Goal: Task Accomplishment & Management: Use online tool/utility

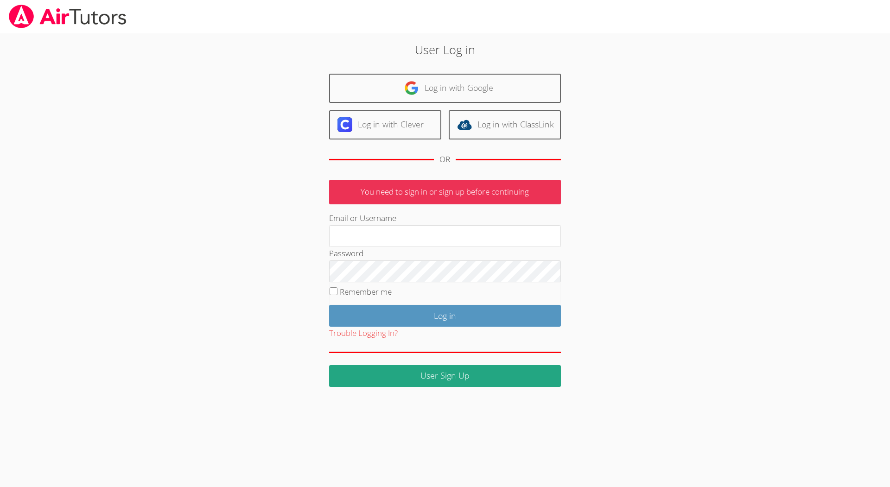
click at [413, 204] on form "You need to sign in or sign up before continuing Email or Username Password Rem…" at bounding box center [445, 283] width 232 height 207
click at [412, 239] on input "Email or Username" at bounding box center [445, 236] width 232 height 22
type input "scha7769@gmail.com"
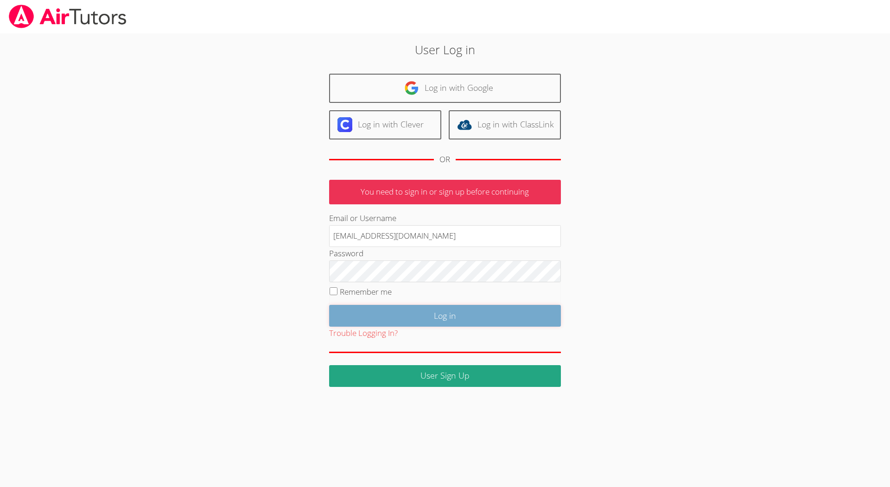
click at [441, 310] on input "Log in" at bounding box center [445, 316] width 232 height 22
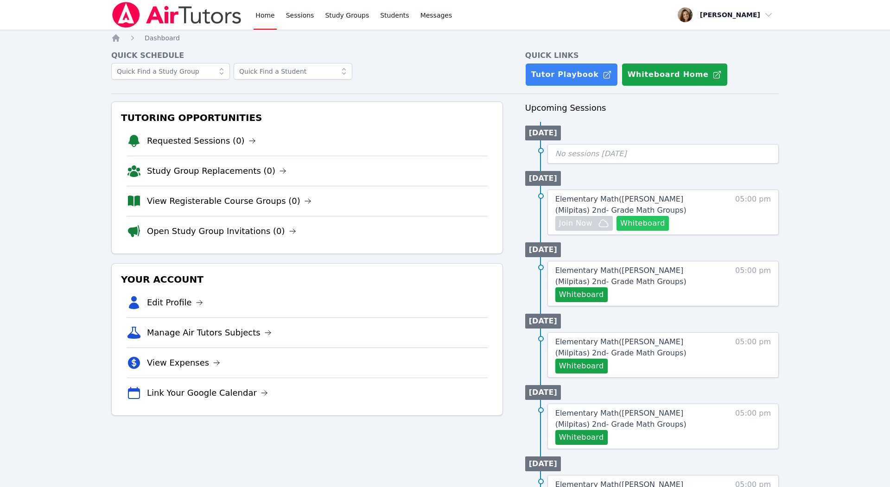
click at [632, 219] on button "Whiteboard" at bounding box center [642, 223] width 52 height 15
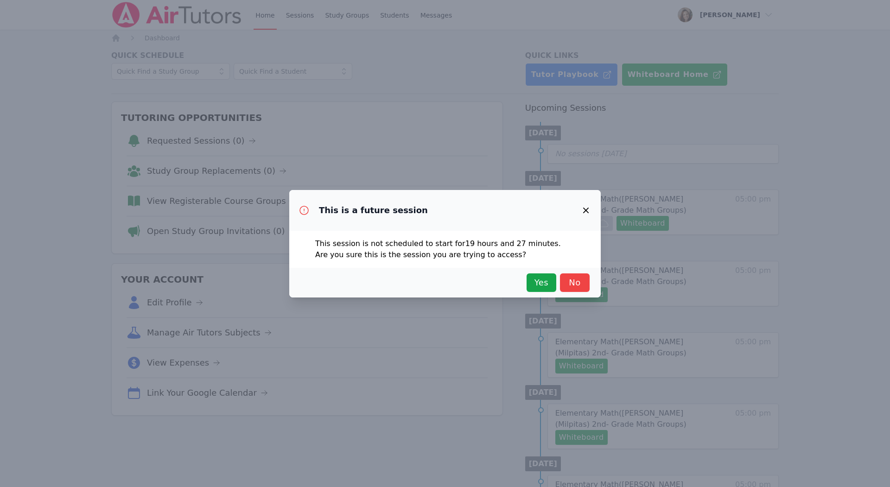
click at [586, 207] on icon "button" at bounding box center [585, 210] width 11 height 11
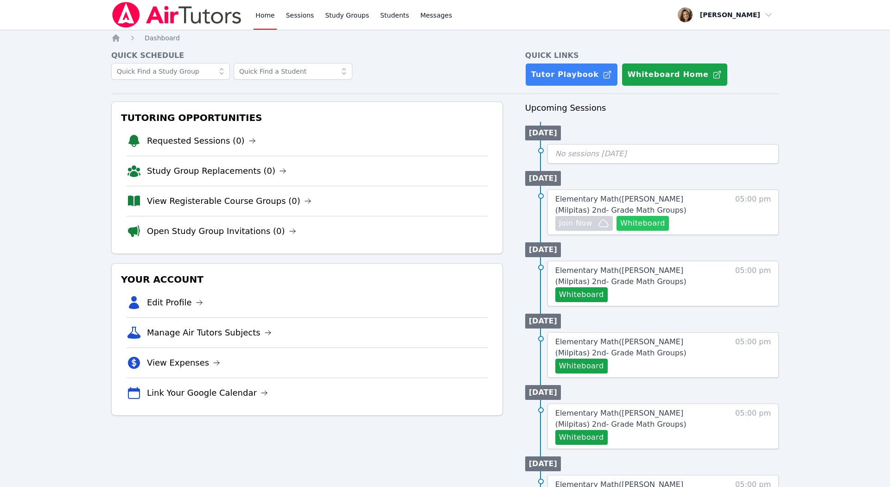
click at [641, 220] on button "Whiteboard" at bounding box center [642, 223] width 52 height 15
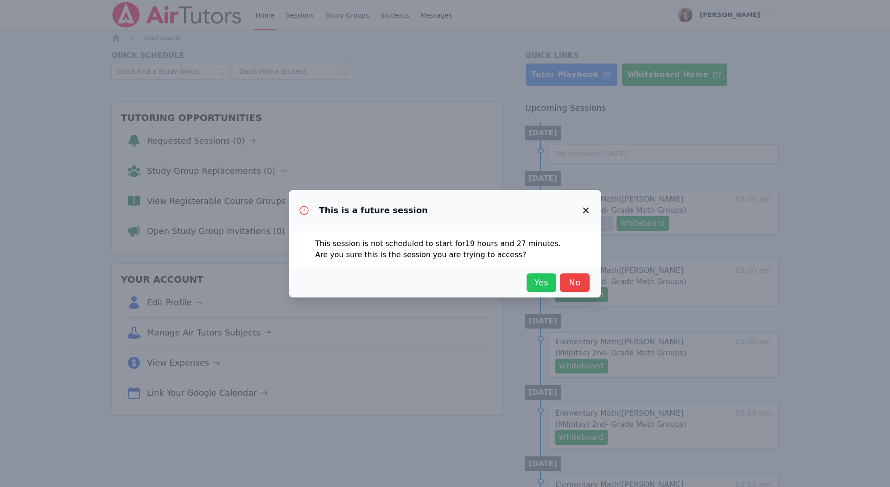
click at [536, 280] on span "Yes" at bounding box center [541, 282] width 20 height 13
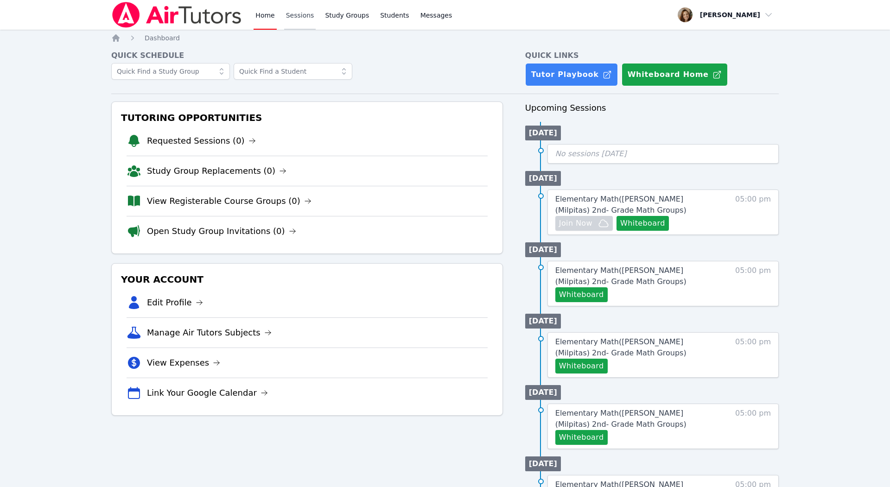
click at [304, 19] on link "Sessions" at bounding box center [300, 15] width 32 height 30
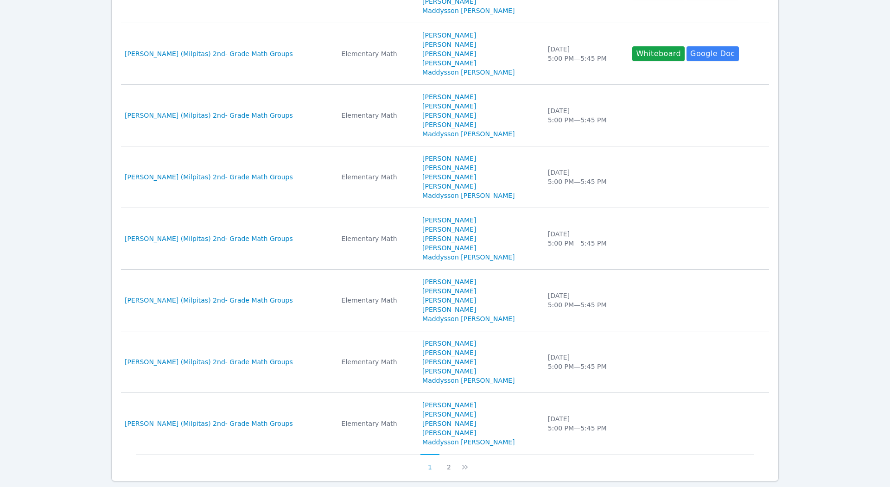
scroll to position [461, 0]
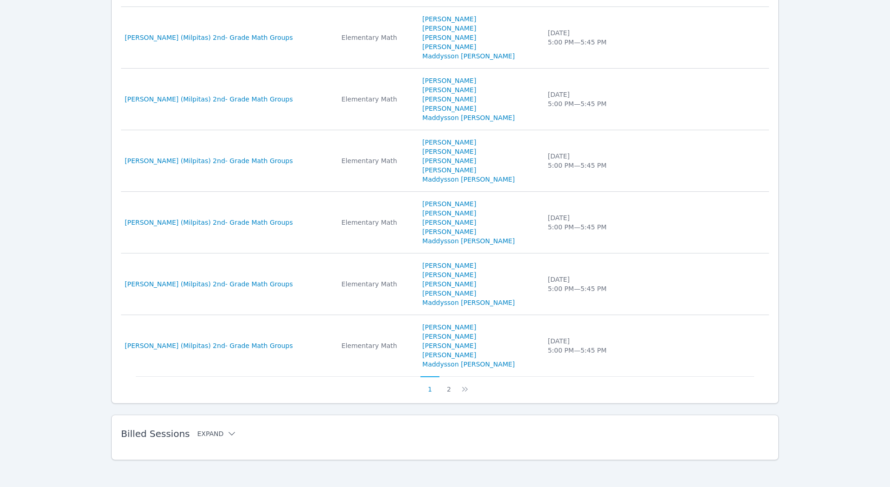
click at [198, 430] on button "Expand" at bounding box center [216, 433] width 39 height 9
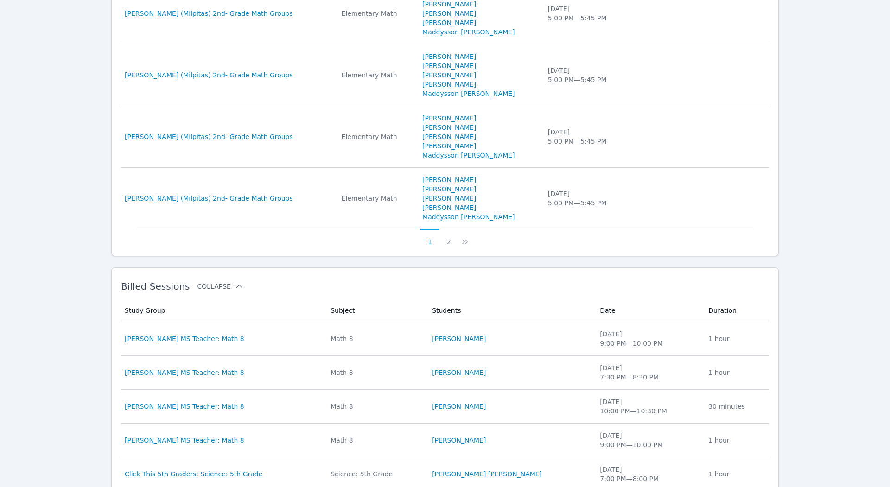
scroll to position [833, 0]
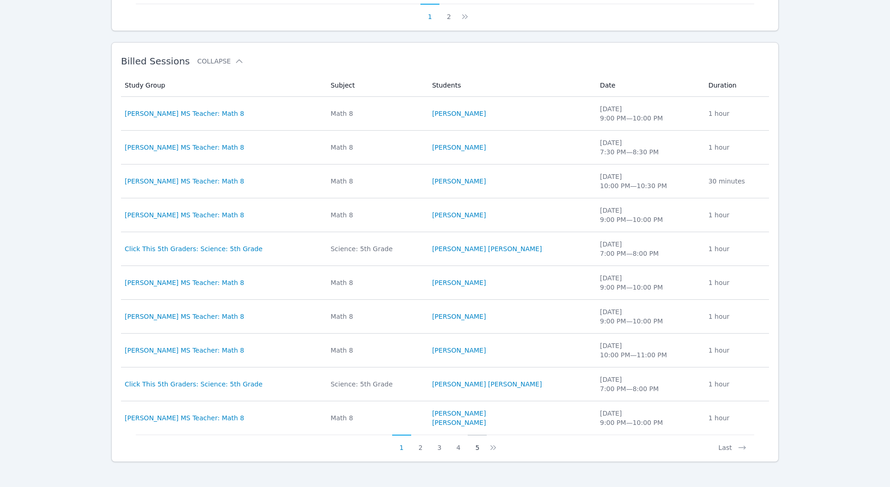
click at [480, 442] on button "5" at bounding box center [476, 444] width 19 height 18
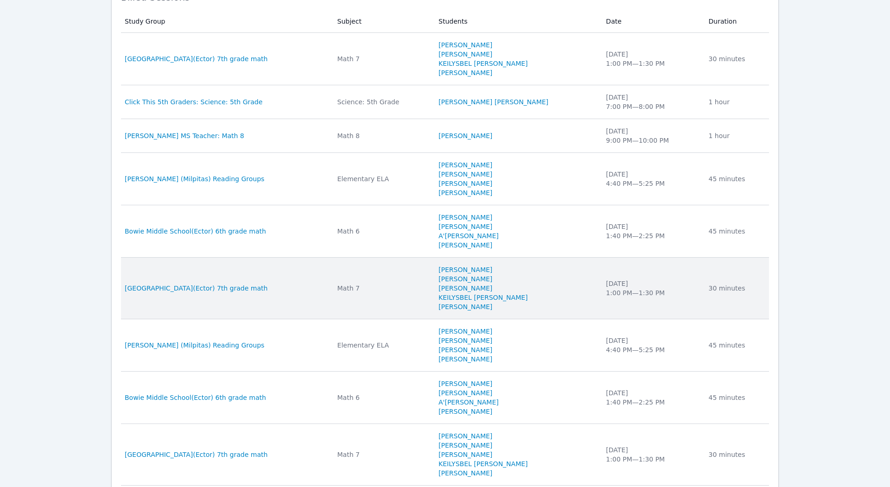
scroll to position [981, 0]
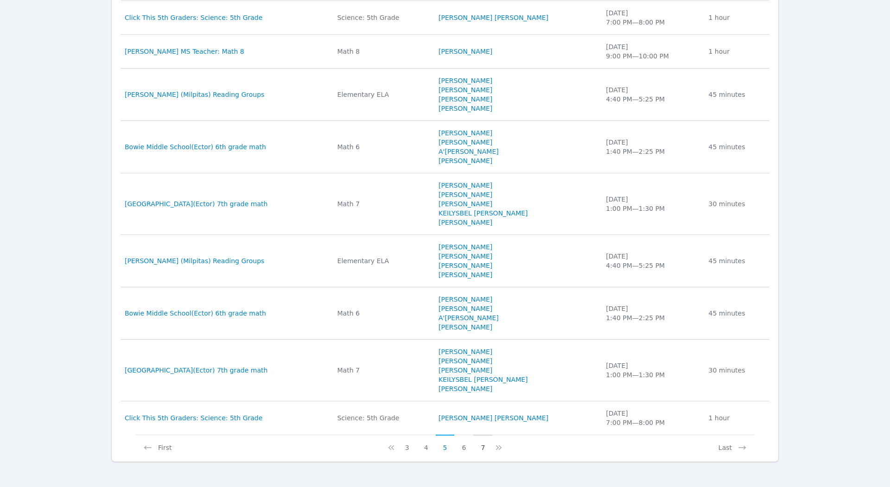
click at [484, 446] on button "7" at bounding box center [482, 444] width 19 height 18
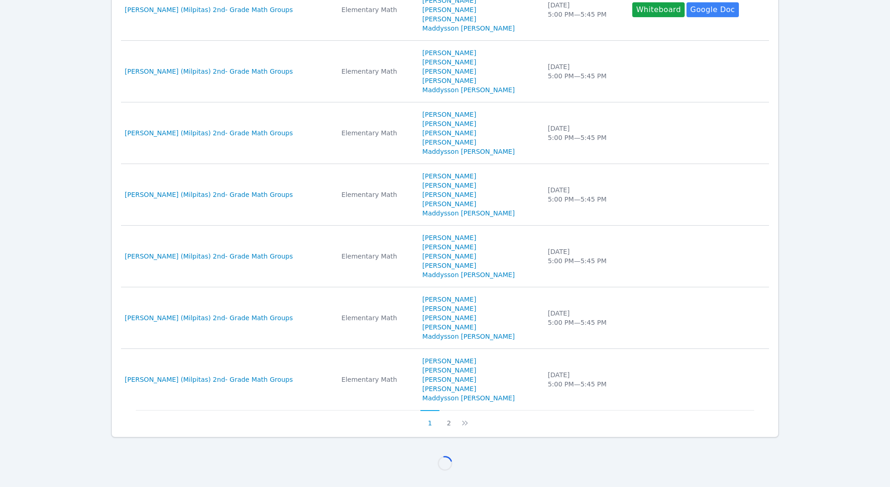
scroll to position [926, 0]
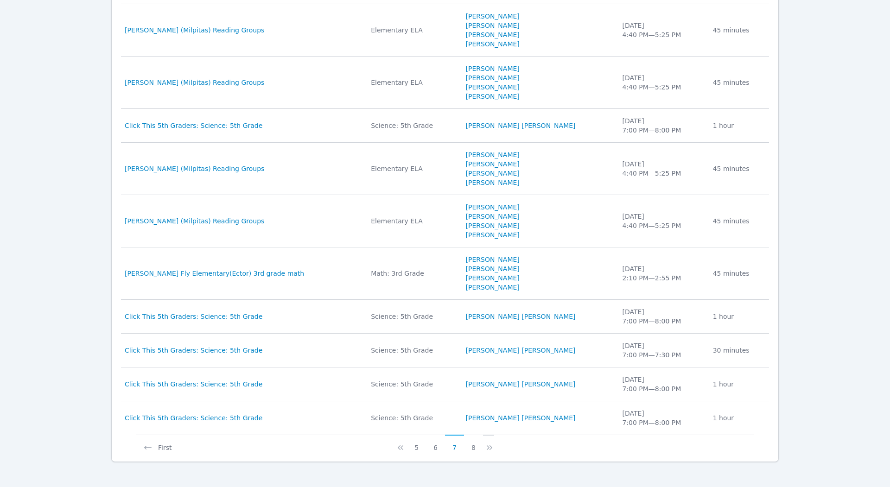
click at [489, 443] on icon at bounding box center [489, 447] width 9 height 9
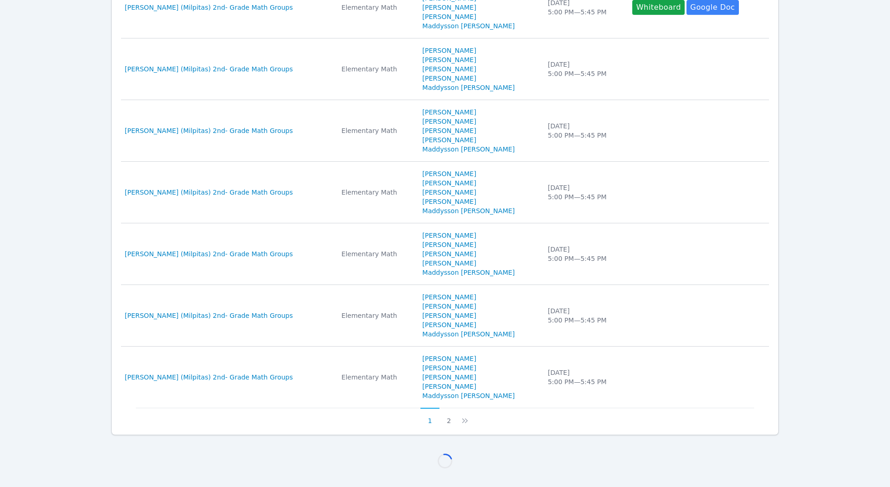
scroll to position [598, 0]
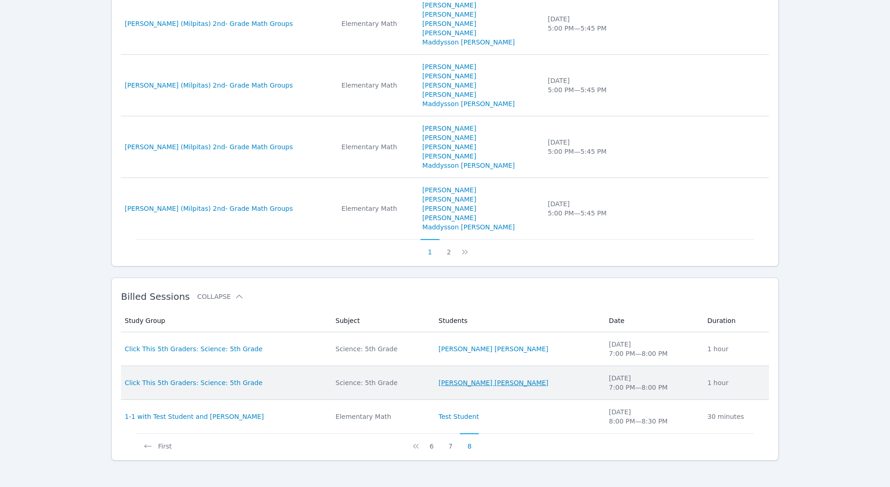
click at [499, 380] on link "Logan Rodriguez Ponciano" at bounding box center [493, 382] width 110 height 9
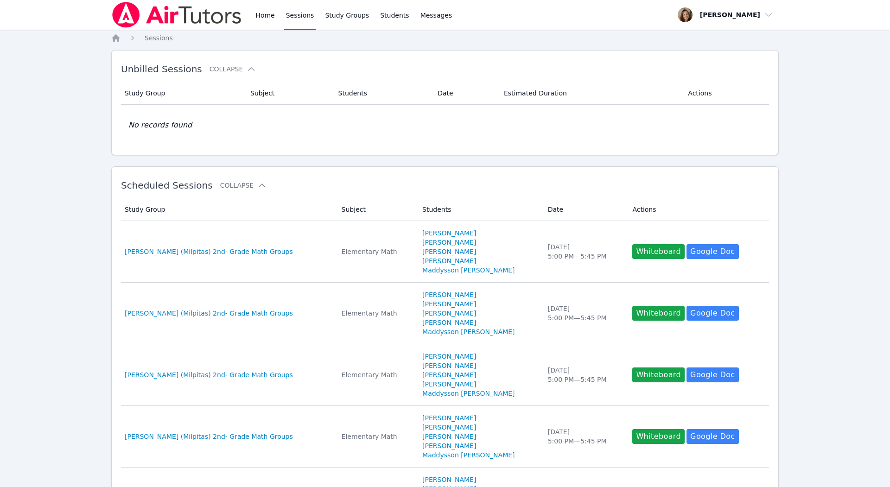
scroll to position [461, 0]
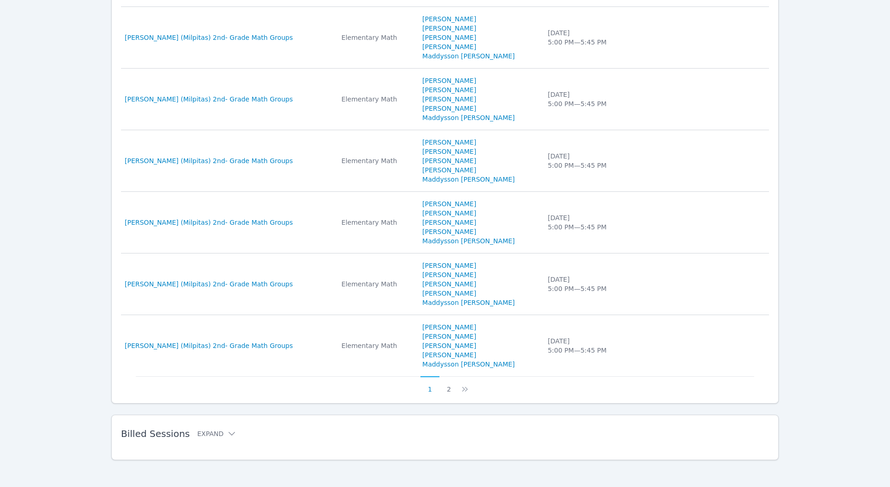
click at [433, 421] on div "Billed Sessions Expand" at bounding box center [430, 434] width 618 height 26
click at [211, 432] on button "Expand" at bounding box center [216, 433] width 39 height 9
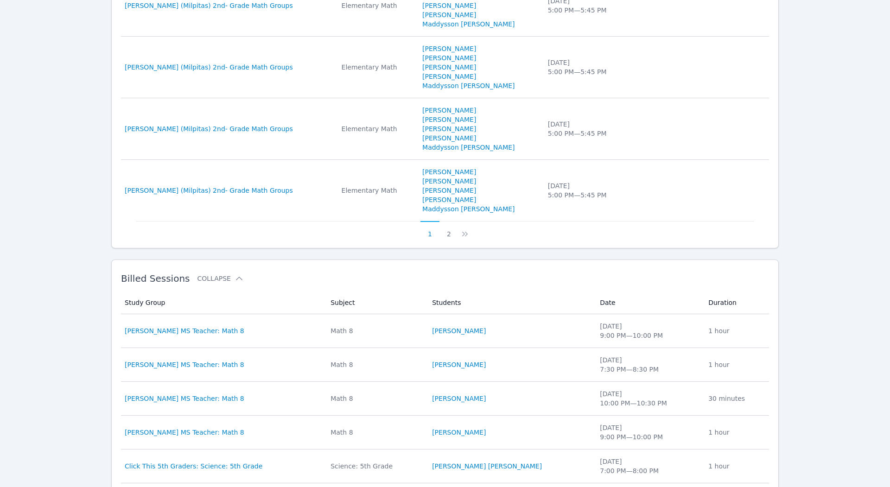
scroll to position [833, 0]
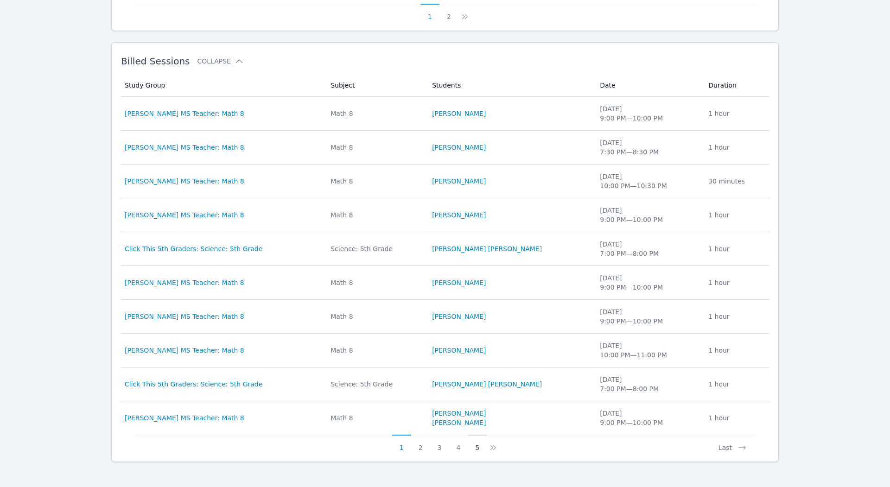
click at [470, 445] on button "5" at bounding box center [476, 444] width 19 height 18
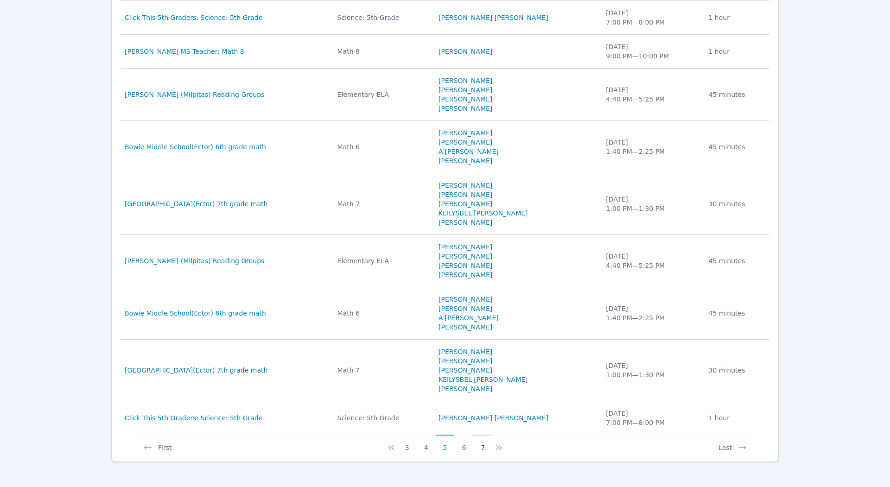
click at [482, 445] on button "7" at bounding box center [482, 444] width 19 height 18
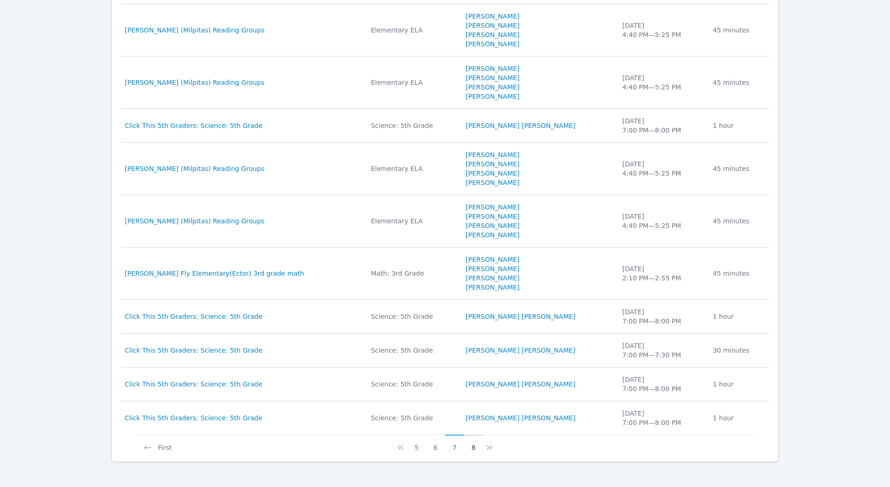
click at [474, 442] on button "8" at bounding box center [473, 444] width 19 height 18
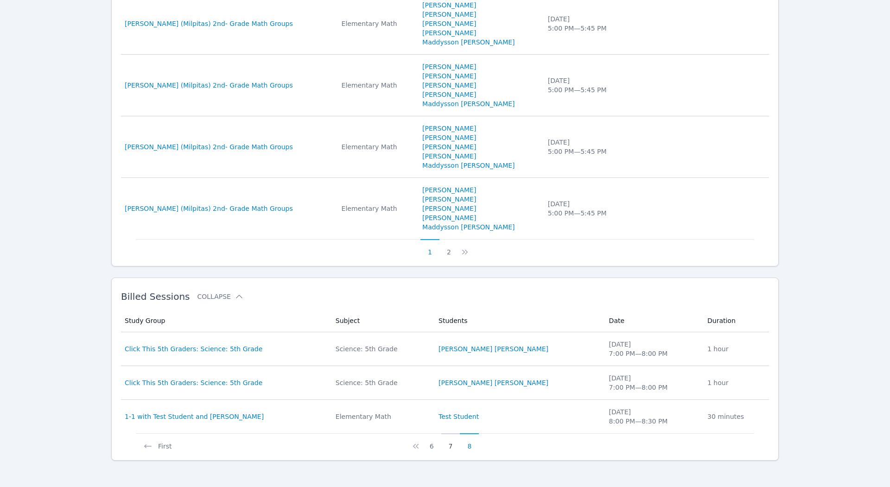
click at [446, 437] on button "7" at bounding box center [450, 442] width 19 height 18
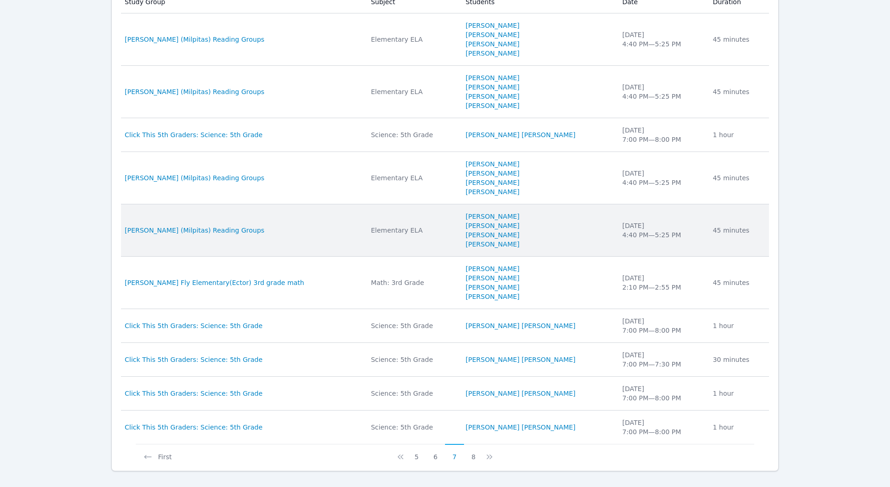
scroll to position [918, 0]
click at [151, 224] on span "Pomeroy (Milpitas) Reading Groups" at bounding box center [194, 228] width 139 height 9
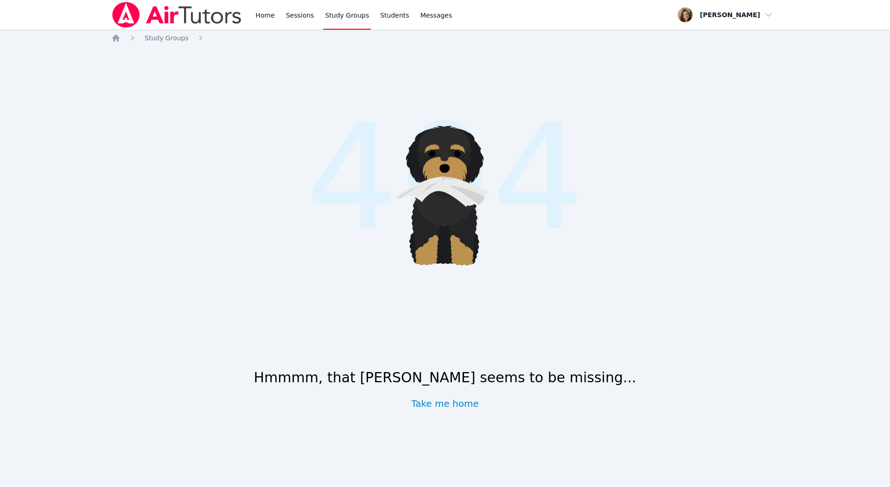
scroll to position [461, 0]
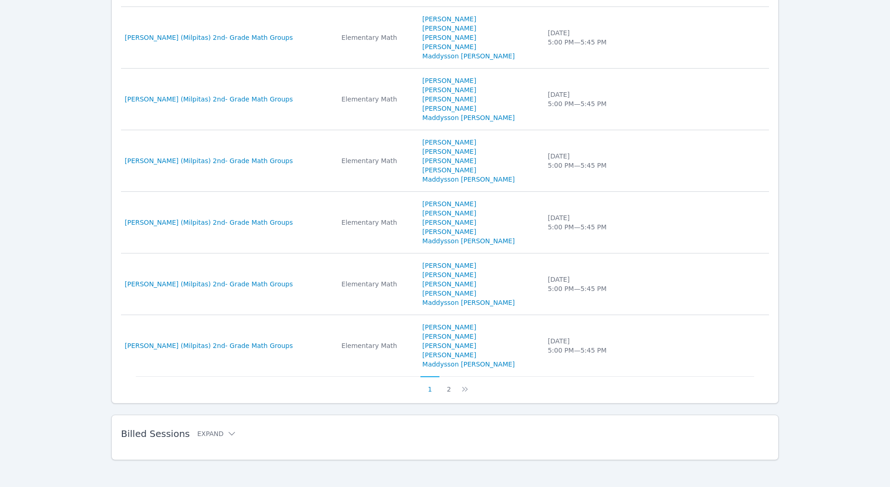
click at [430, 455] on div "Billed Sessions Expand Study Group Subject Students Date Duration Study Group A…" at bounding box center [444, 437] width 667 height 45
click at [443, 433] on h2 "Billed Sessions Expand" at bounding box center [430, 433] width 618 height 11
click at [210, 428] on h2 "Billed Sessions Expand" at bounding box center [430, 433] width 618 height 11
click at [211, 430] on button "Expand" at bounding box center [216, 433] width 39 height 9
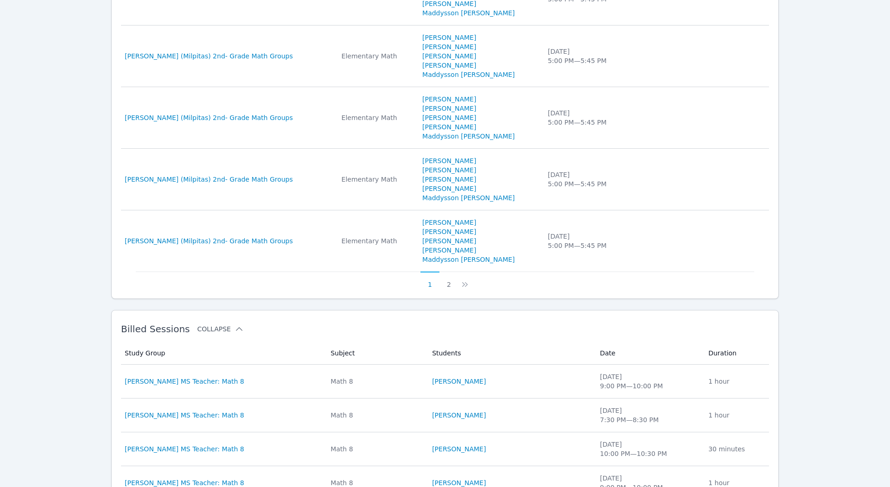
scroll to position [833, 0]
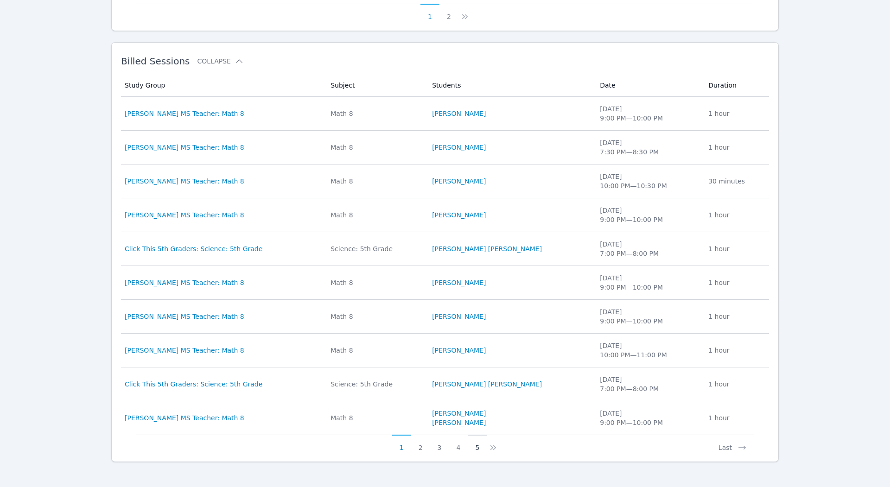
click at [475, 445] on button "5" at bounding box center [476, 444] width 19 height 18
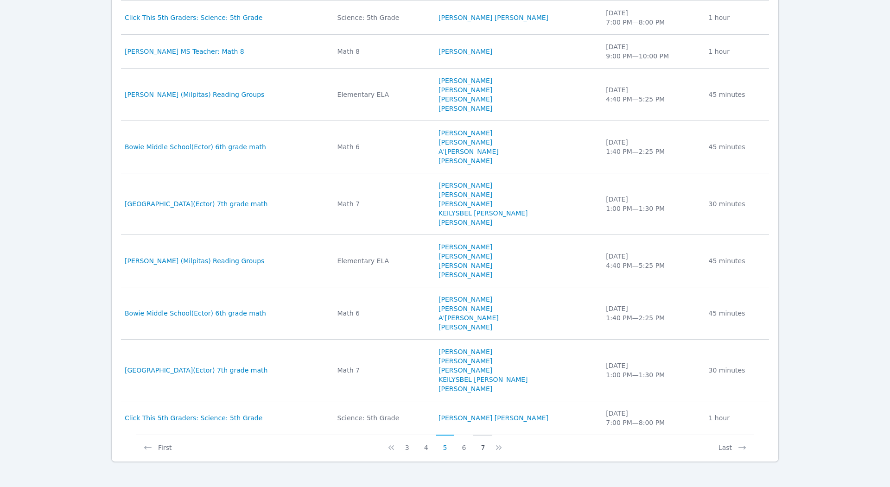
click at [486, 444] on button "7" at bounding box center [482, 444] width 19 height 18
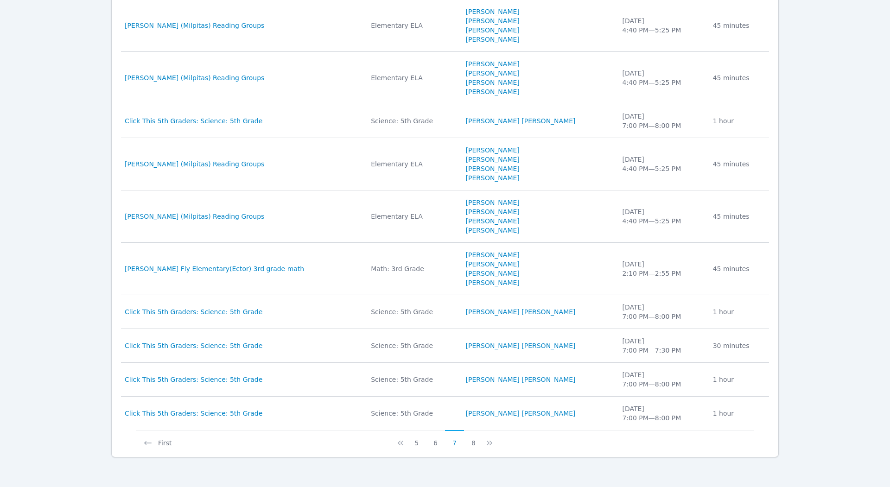
scroll to position [926, 0]
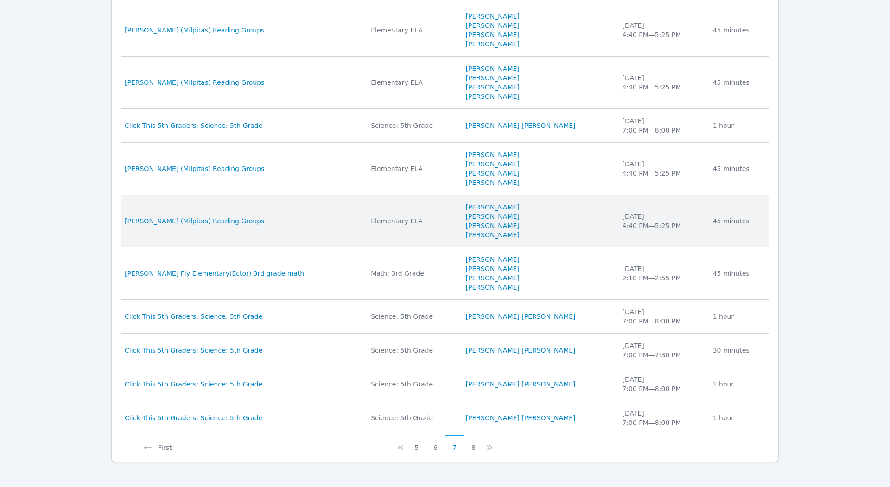
click at [371, 216] on div "Elementary ELA" at bounding box center [412, 220] width 83 height 9
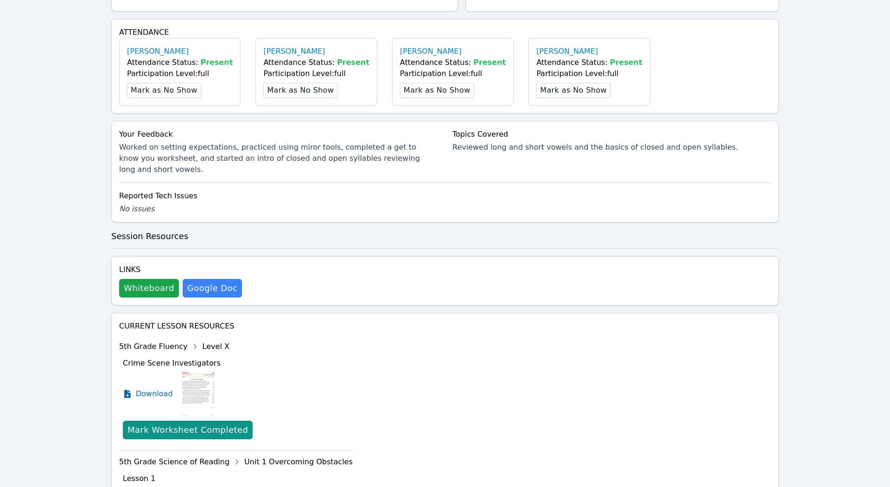
scroll to position [293, 0]
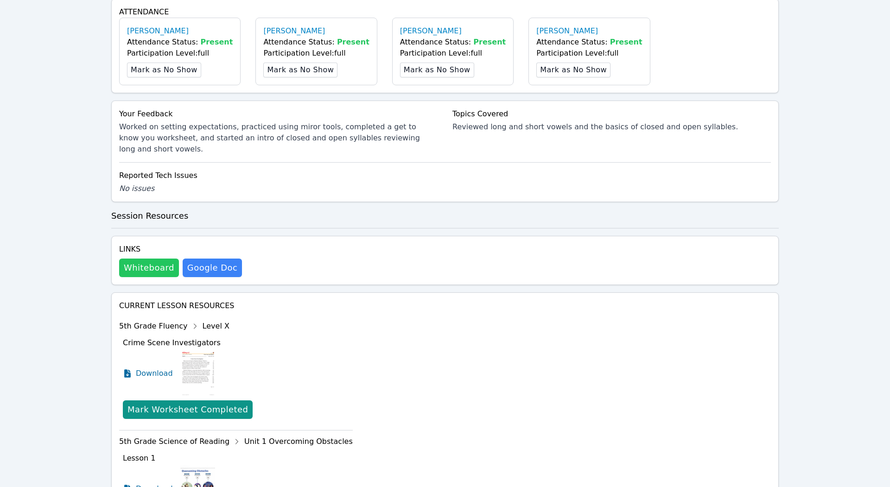
click at [147, 259] on button "Whiteboard" at bounding box center [149, 268] width 60 height 19
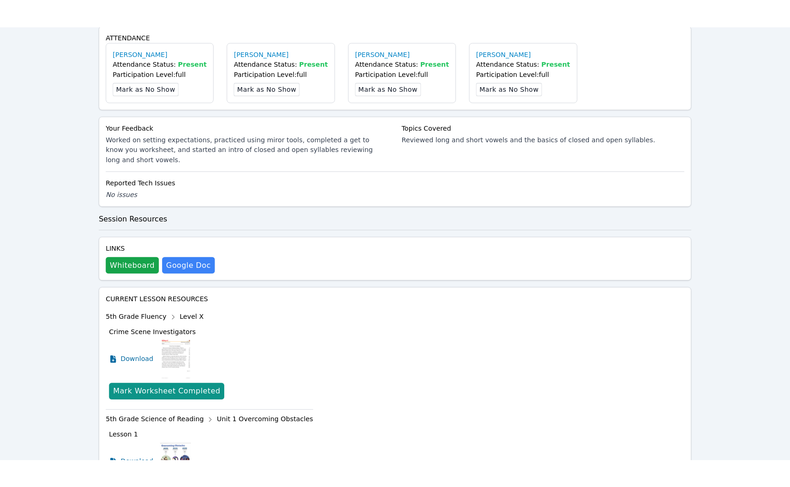
scroll to position [0, 0]
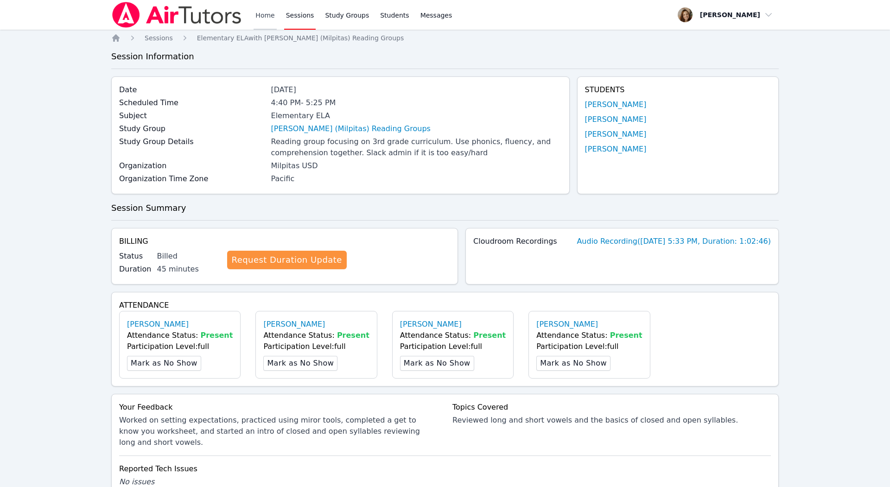
click at [265, 11] on link "Home" at bounding box center [264, 15] width 23 height 30
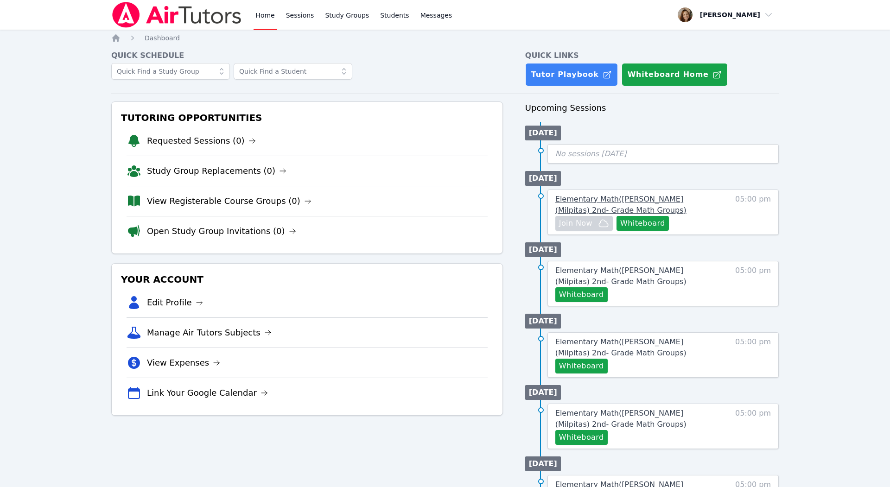
click at [644, 211] on link "Elementary Math ( Curtner (Milpitas) 2nd- Grade Math Groups )" at bounding box center [636, 205] width 162 height 22
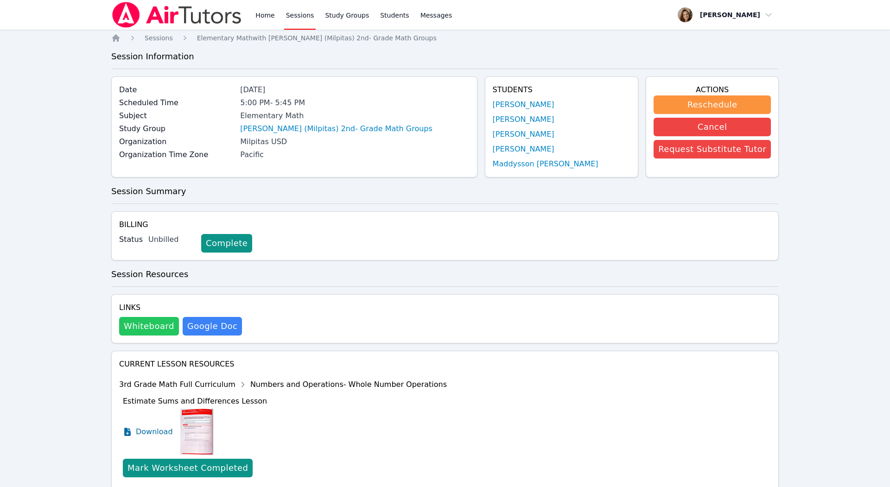
click at [143, 328] on button "Whiteboard" at bounding box center [149, 326] width 60 height 19
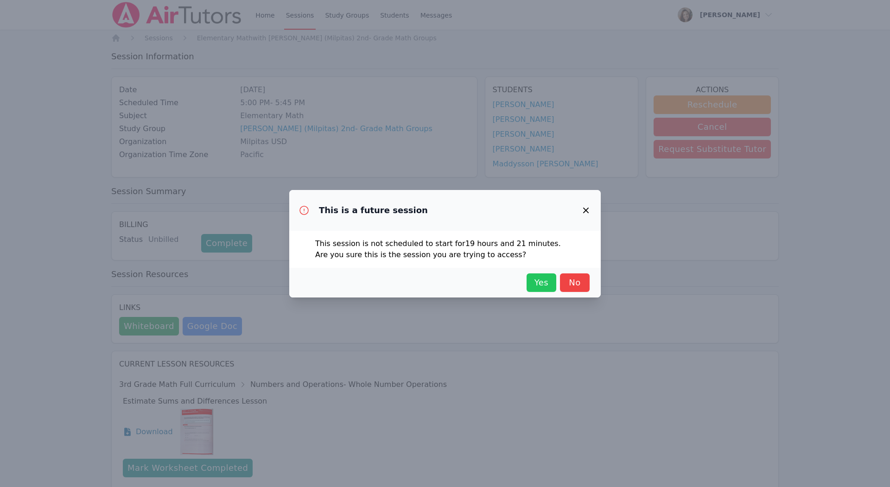
click at [531, 285] on span "Yes" at bounding box center [541, 282] width 20 height 13
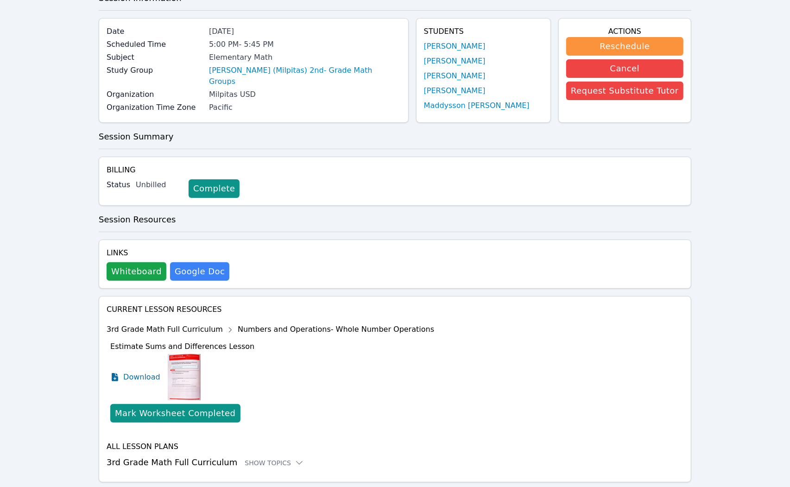
scroll to position [78, 0]
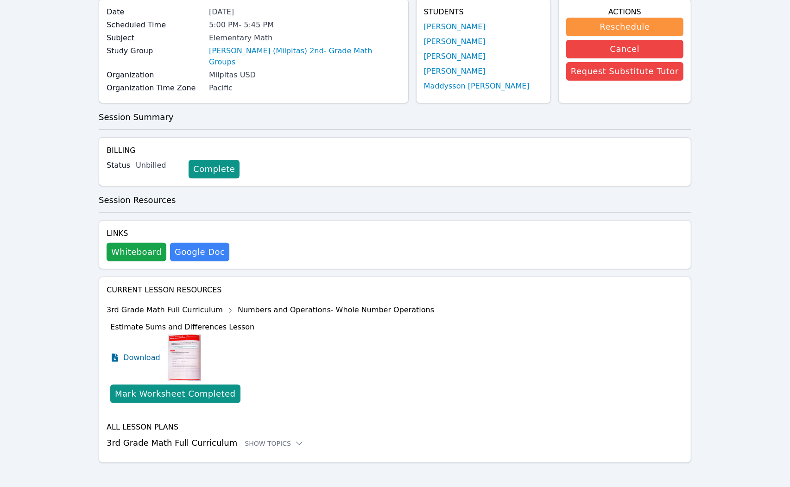
click at [241, 436] on h3 "3rd Grade Math Full Curriculum Show Topics" at bounding box center [395, 442] width 577 height 13
click at [245, 439] on div "Show Topics" at bounding box center [274, 443] width 59 height 9
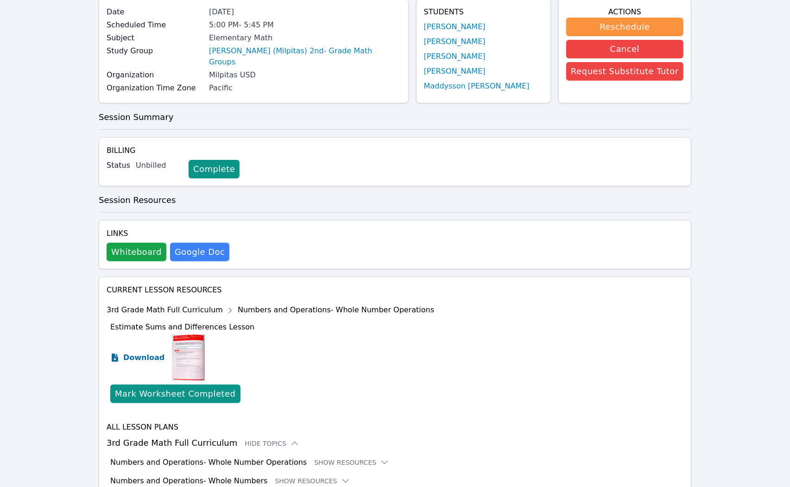
click at [136, 354] on span "Download" at bounding box center [143, 357] width 41 height 11
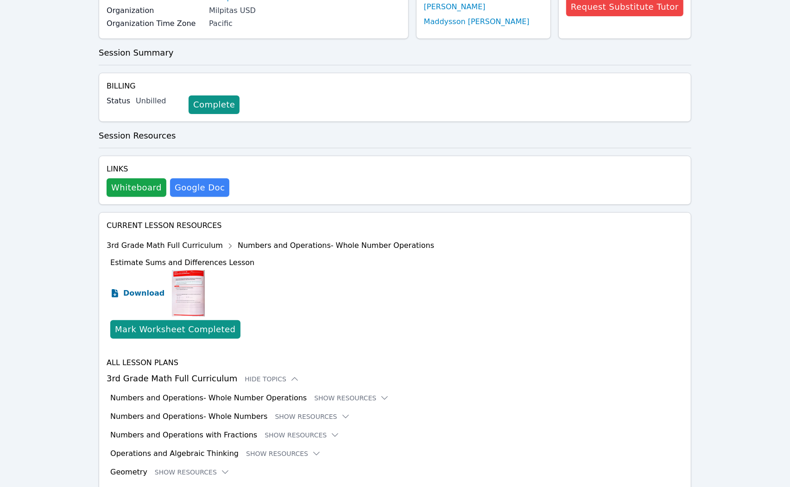
scroll to position [209, 0]
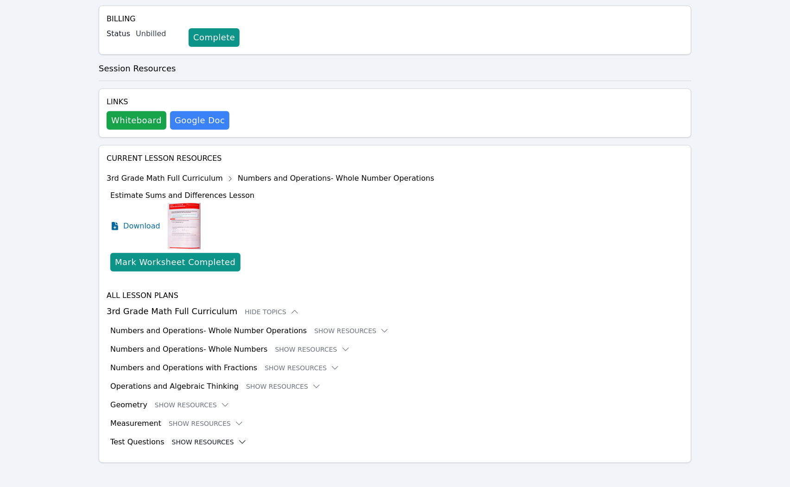
click at [196, 438] on button "Show Resources" at bounding box center [209, 441] width 75 height 9
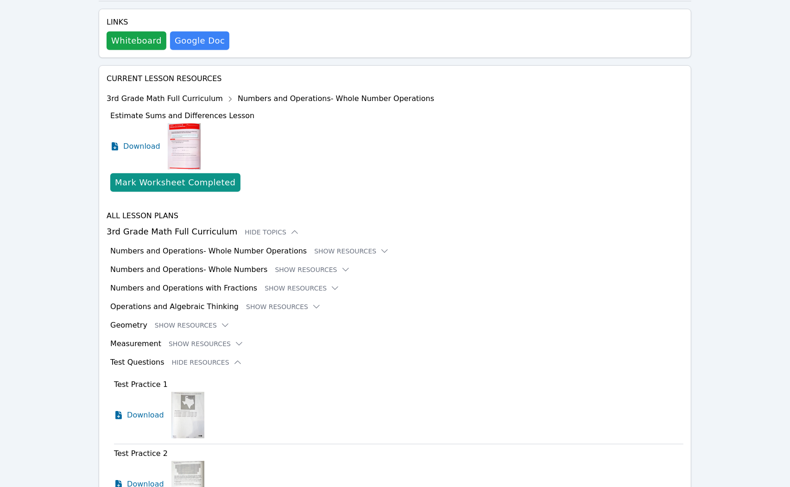
scroll to position [287, 0]
